Goal: Task Accomplishment & Management: Manage account settings

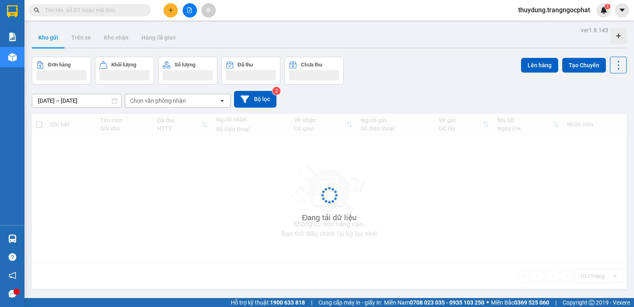
click at [546, 15] on div "thuydung.trangngocphat 1" at bounding box center [560, 10] width 99 height 14
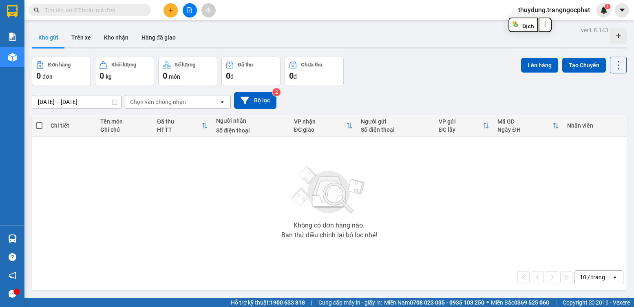
click at [564, 11] on span "thuydung.trangngocphat" at bounding box center [553, 10] width 85 height 10
click at [537, 24] on span "Đăng xuất" at bounding box center [556, 25] width 69 height 9
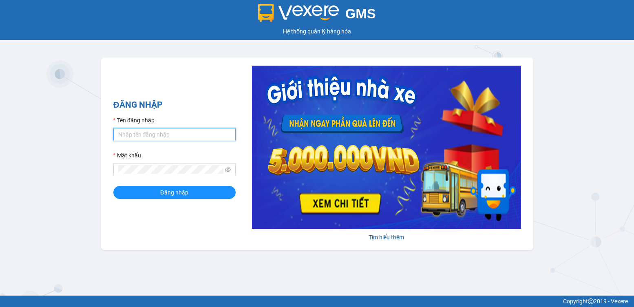
click at [191, 129] on input "Tên đăng nhập" at bounding box center [174, 134] width 122 height 13
type input "thuyphuong.trangngocphat"
click at [163, 176] on form "Tên đăng nhập thuyphuong.trangngocphat Mật khẩu Đăng nhập" at bounding box center [174, 157] width 122 height 83
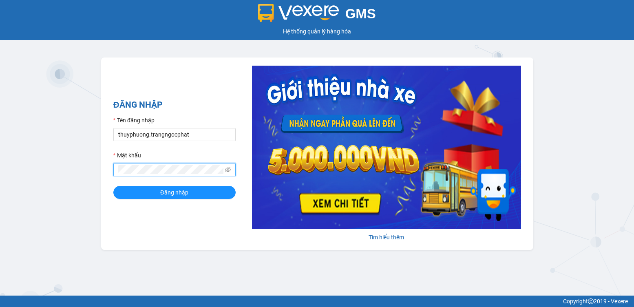
click at [113, 186] on button "Đăng nhập" at bounding box center [174, 192] width 122 height 13
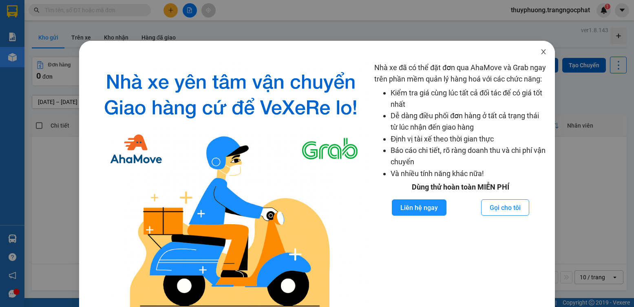
click at [540, 51] on icon "close" at bounding box center [543, 51] width 7 height 7
